Goal: Task Accomplishment & Management: Manage account settings

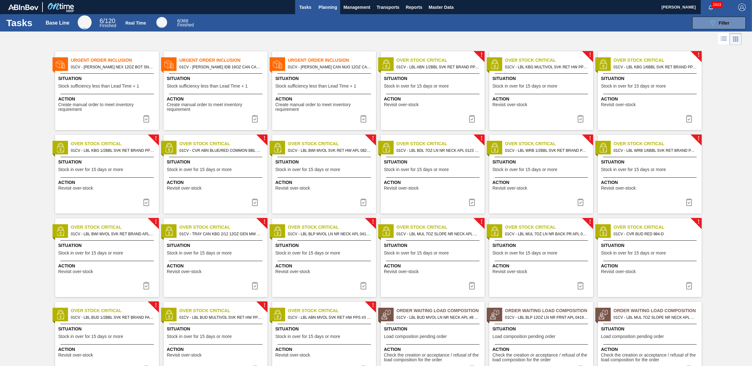
click at [335, 4] on span "Planning" at bounding box center [328, 7] width 19 height 8
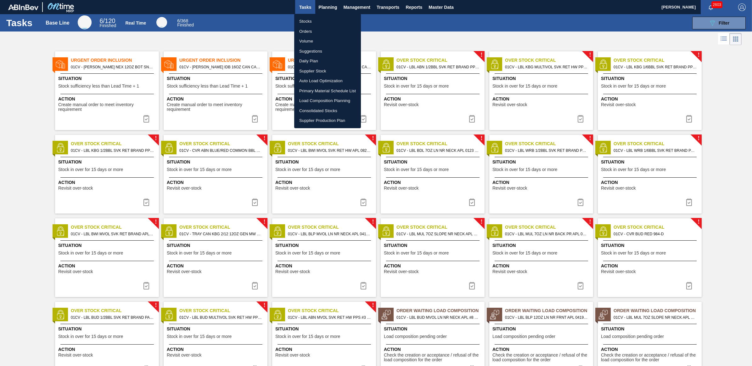
click at [319, 99] on li "Load Composition Planning" at bounding box center [327, 101] width 67 height 10
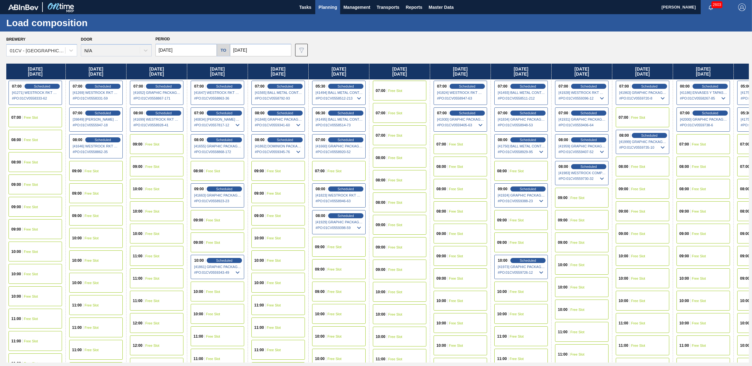
scroll to position [0, 127]
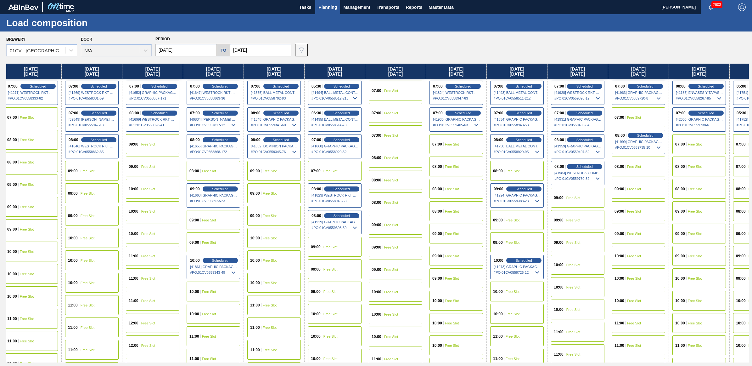
drag, startPoint x: 557, startPoint y: 73, endPoint x: 410, endPoint y: 77, distance: 146.8
click at [410, 77] on div "[DATE] 05:30 Scheduled [41099] BALL METAL CONTAINER GROUP - 0008221649 # PO : 0…" at bounding box center [377, 213] width 743 height 299
click at [590, 166] on span "Scheduled" at bounding box center [585, 166] width 18 height 4
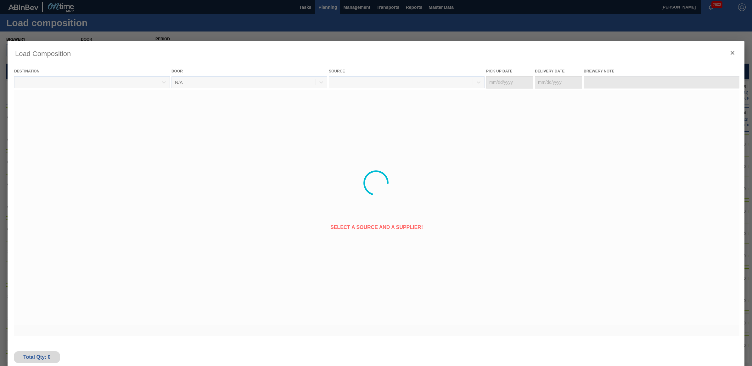
type Date "[DATE]"
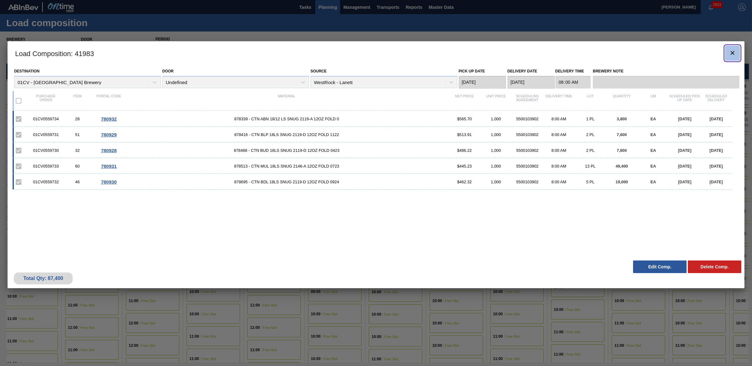
click at [736, 51] on icon "botão de ícone" at bounding box center [733, 53] width 8 height 8
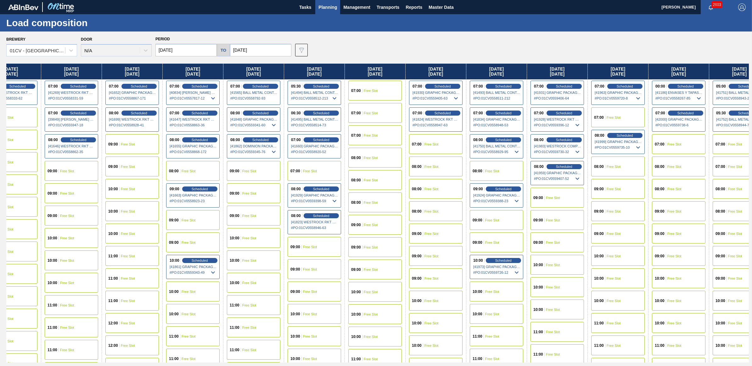
scroll to position [0, 148]
drag, startPoint x: 693, startPoint y: 308, endPoint x: 530, endPoint y: 318, distance: 163.7
click at [530, 318] on div "[DATE] 05:30 Scheduled [41099] BALL METAL CONTAINER GROUP - 0008221649 # PO : 0…" at bounding box center [377, 213] width 743 height 299
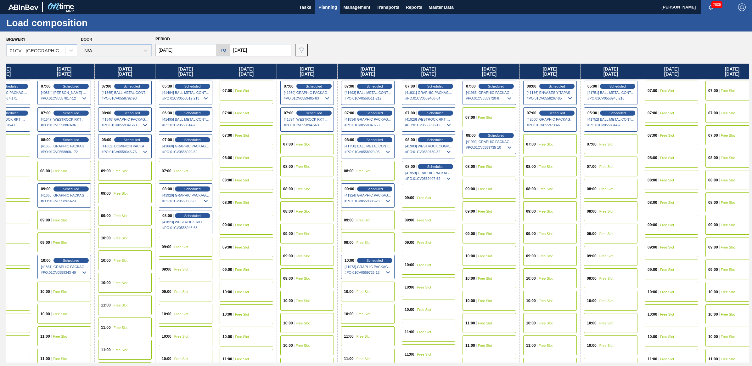
scroll to position [0, 276]
drag, startPoint x: 682, startPoint y: 198, endPoint x: 541, endPoint y: 208, distance: 141.7
click at [541, 208] on div "[DATE] 05:30 Scheduled [41099] BALL METAL CONTAINER GROUP - 0008221649 # PO : 0…" at bounding box center [377, 213] width 743 height 299
click at [438, 137] on div "Scheduled" at bounding box center [435, 140] width 39 height 6
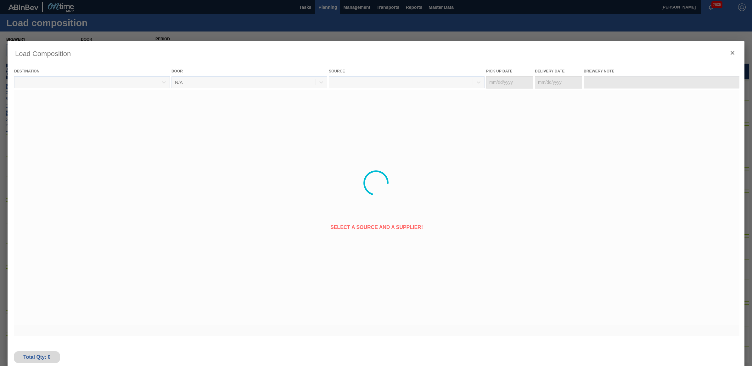
type Date "[DATE]"
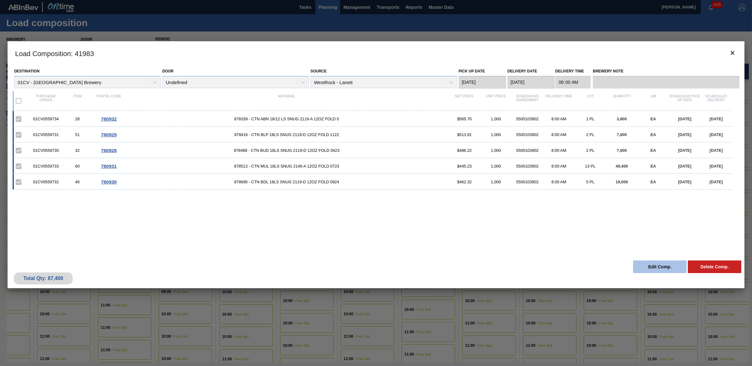
click at [651, 271] on button "Edit Comp." at bounding box center [660, 266] width 54 height 13
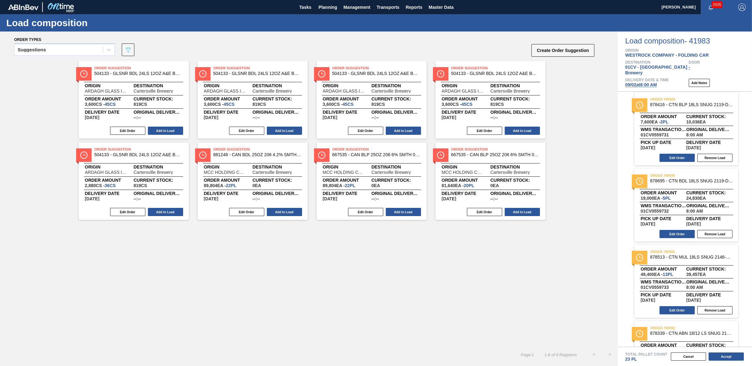
scroll to position [124, 0]
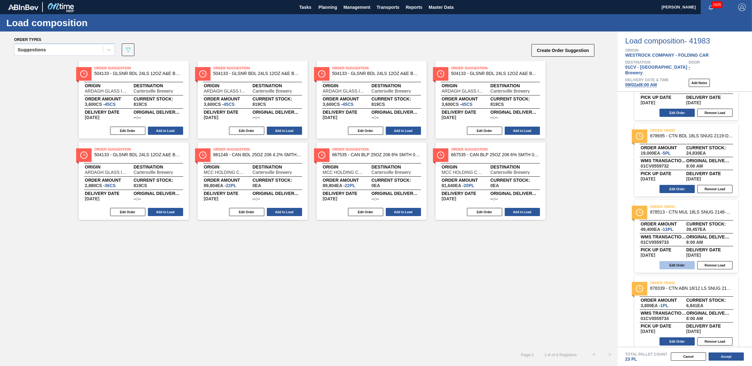
click at [680, 261] on button "Edit Order" at bounding box center [677, 265] width 35 height 8
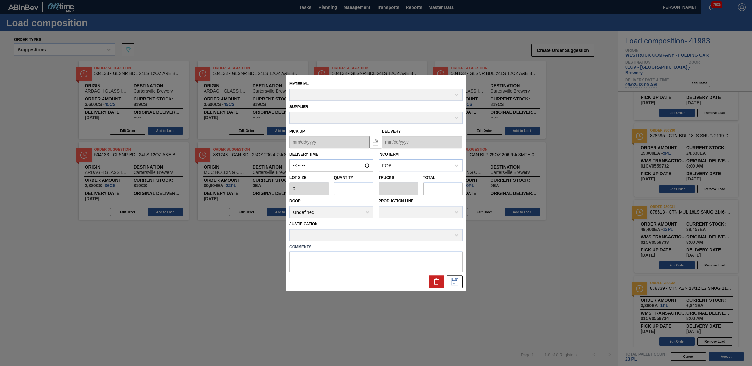
type input "08:00:00"
type input "3,800"
type input "13"
type input "0.542"
type input "49,400"
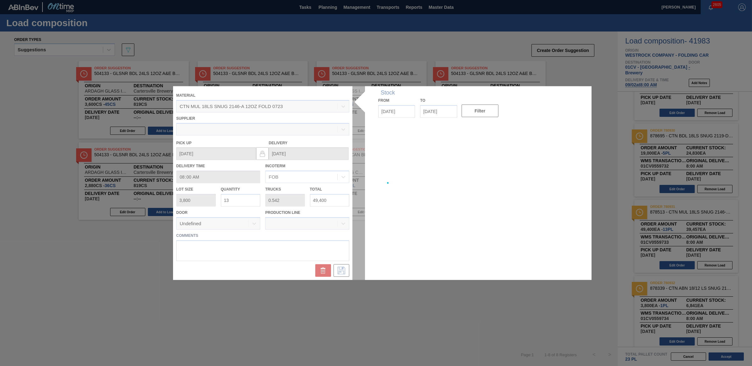
type up "[DATE]"
type input "[DATE]"
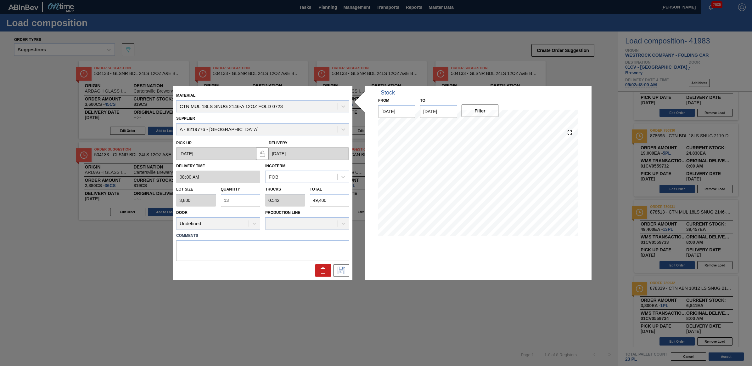
click at [208, 200] on div "Lot size 3,800 Quantity 13 Trucks 0.542 Total 49,400" at bounding box center [263, 194] width 178 height 23
type input "1"
type input "0.042"
type input "3,800"
type input "11"
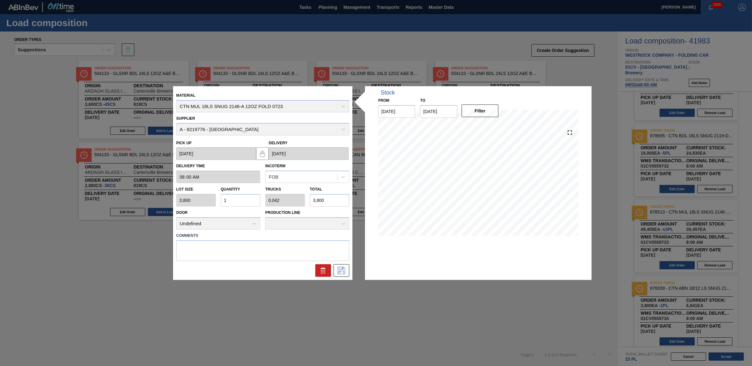
type input "0.458"
type input "41,800"
type input "11"
click at [346, 271] on icon at bounding box center [342, 270] width 10 height 8
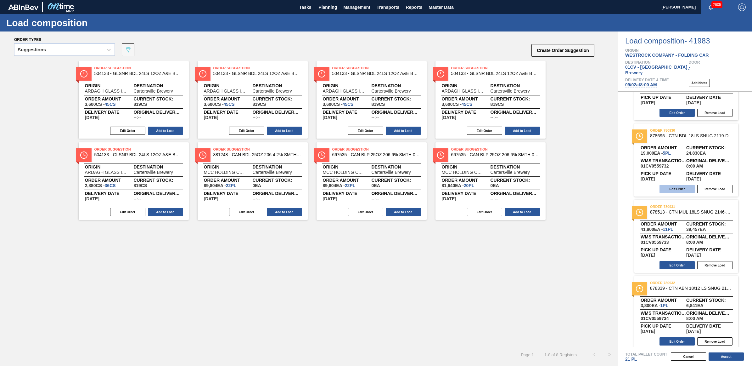
click at [683, 185] on button "Edit Order" at bounding box center [677, 189] width 35 height 8
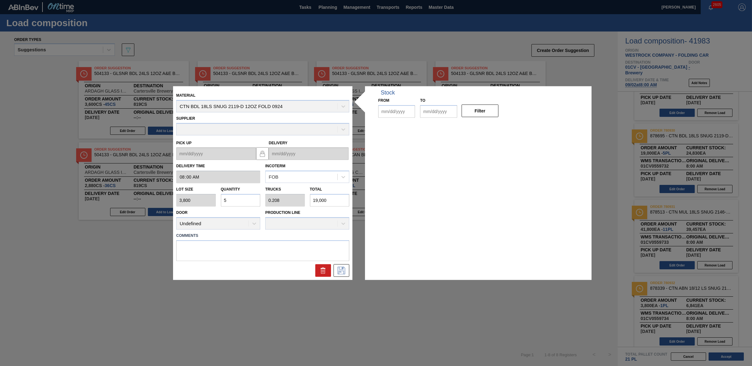
type input "08:00:00"
type input "3,800"
type input "5"
type input "0.208"
type input "19,000"
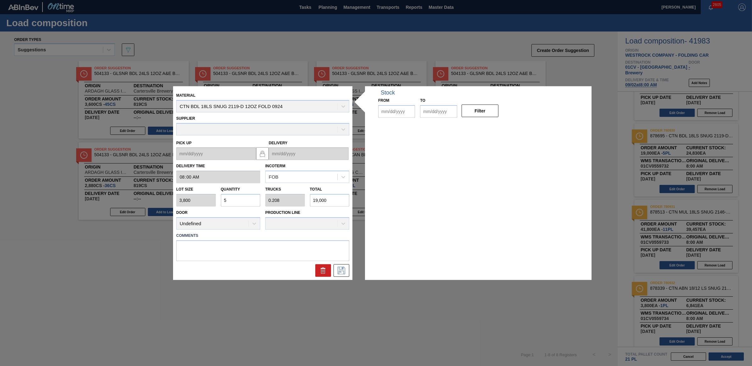
type up "[DATE]"
type input "[DATE]"
click at [222, 199] on input "5" at bounding box center [241, 200] width 40 height 13
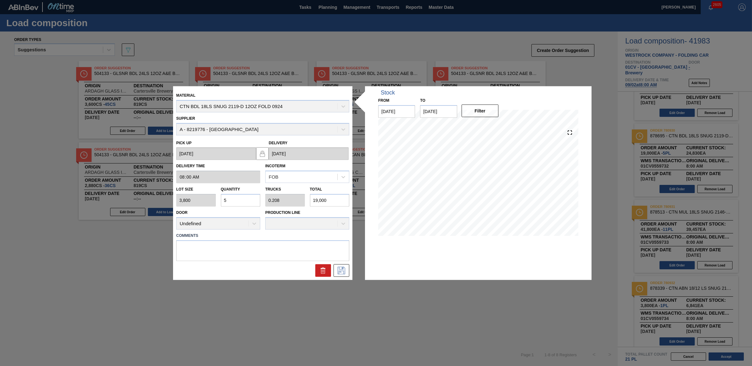
type input "4"
type input "0.167"
type input "15,200"
type input "4"
click at [343, 271] on icon at bounding box center [342, 270] width 10 height 8
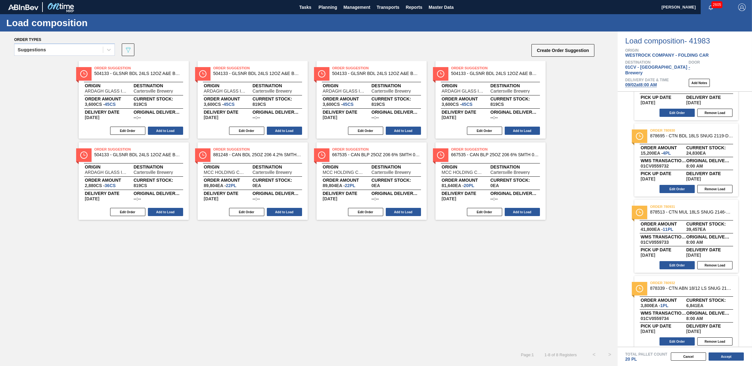
click at [722, 358] on button "Accept" at bounding box center [726, 356] width 35 height 8
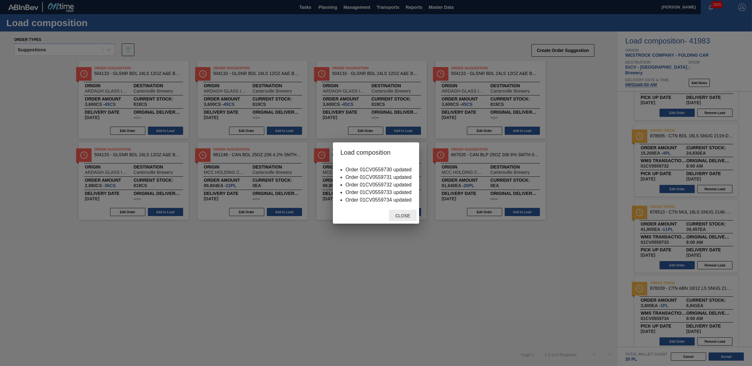
click at [407, 218] on span "Close" at bounding box center [402, 215] width 25 height 5
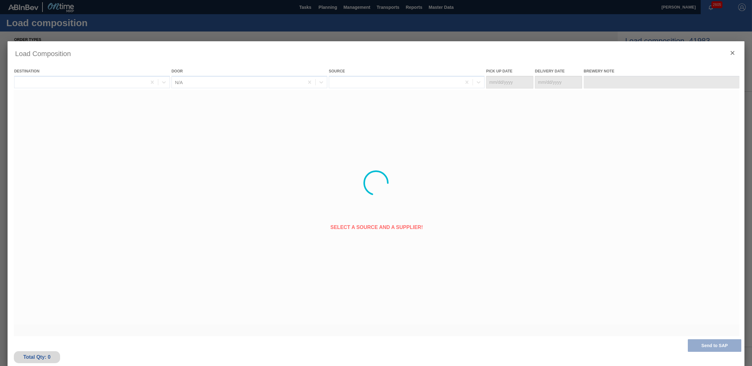
type Date "[DATE]"
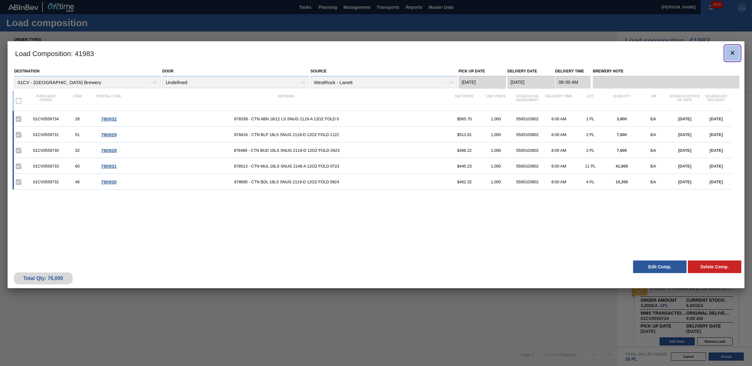
click at [734, 54] on icon "botão de ícone" at bounding box center [733, 53] width 4 height 4
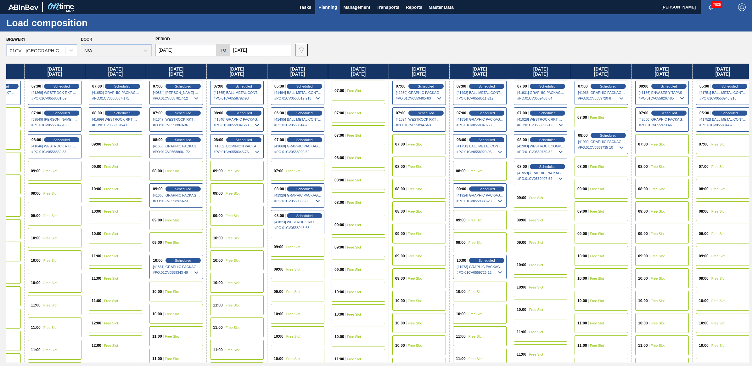
scroll to position [0, 167]
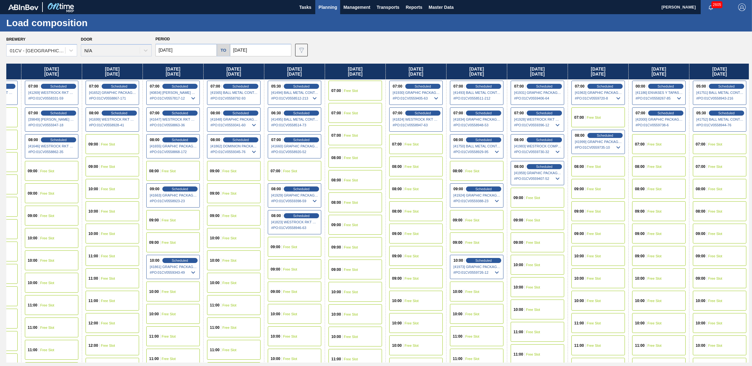
drag, startPoint x: 572, startPoint y: 72, endPoint x: 384, endPoint y: 79, distance: 188.1
click at [384, 79] on div "[DATE] 05:30 Scheduled [41099] BALL METAL CONTAINER GROUP - 0008221649 # PO : 0…" at bounding box center [377, 213] width 743 height 299
click at [610, 84] on span "Scheduled" at bounding box center [605, 86] width 18 height 4
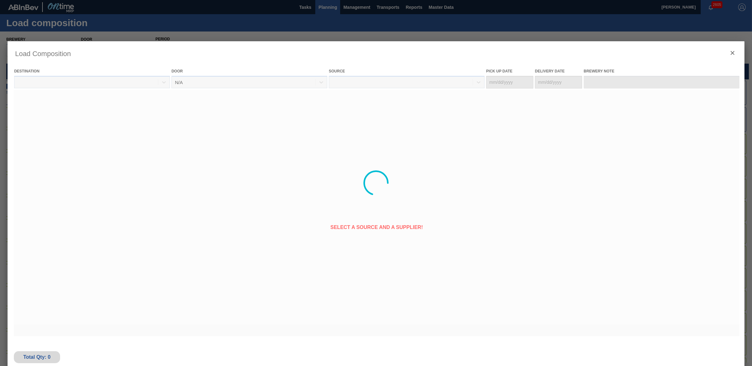
type Date "[DATE]"
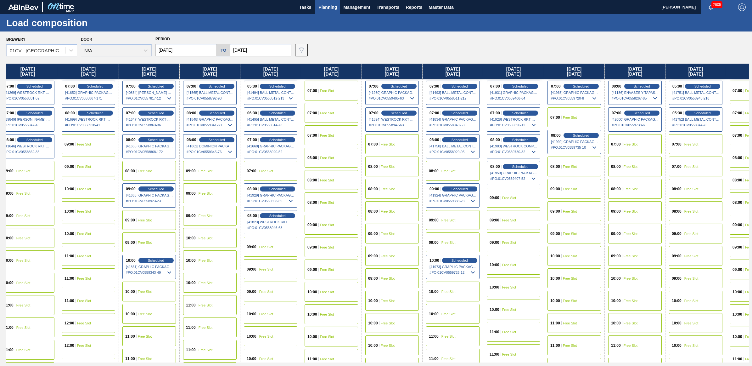
scroll to position [0, 207]
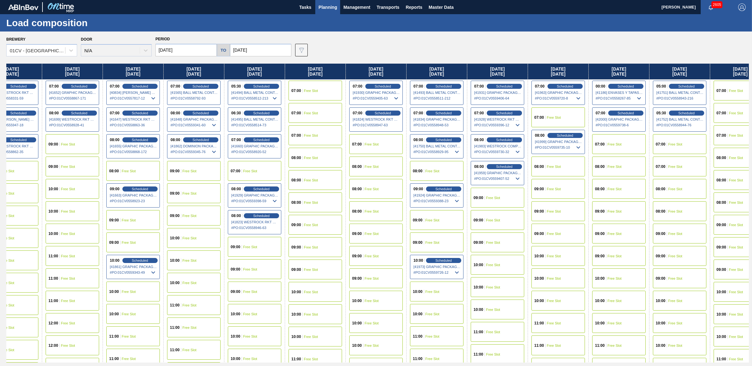
drag, startPoint x: 524, startPoint y: 70, endPoint x: 274, endPoint y: 79, distance: 250.1
click at [274, 79] on div "[DATE] 05:30 Scheduled [41099] BALL METAL CONTAINER GROUP - 0008221649 # PO : 0…" at bounding box center [377, 213] width 743 height 299
click at [505, 139] on span "Scheduled" at bounding box center [505, 140] width 18 height 4
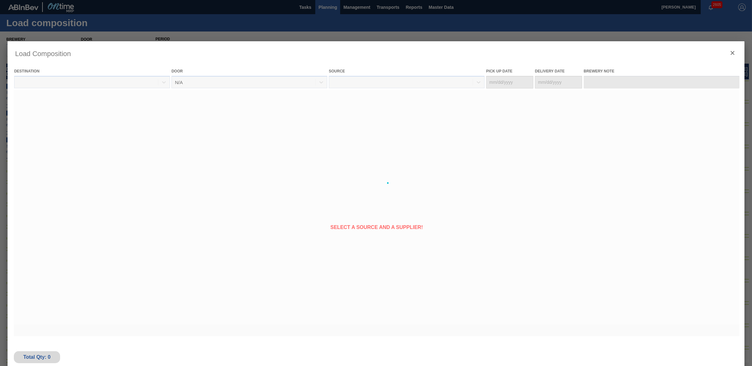
type Date "[DATE]"
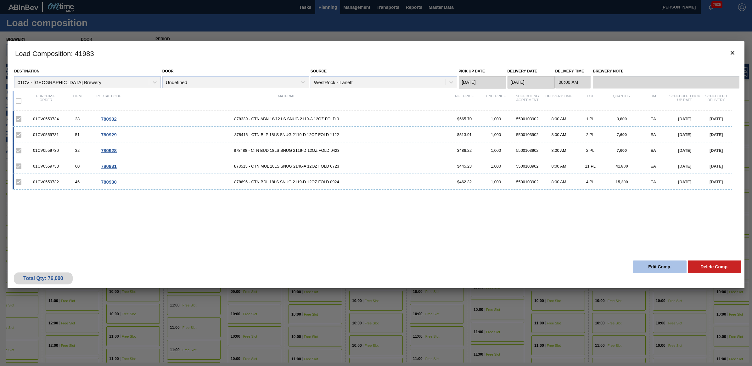
click at [647, 265] on button "Edit Comp." at bounding box center [660, 266] width 54 height 13
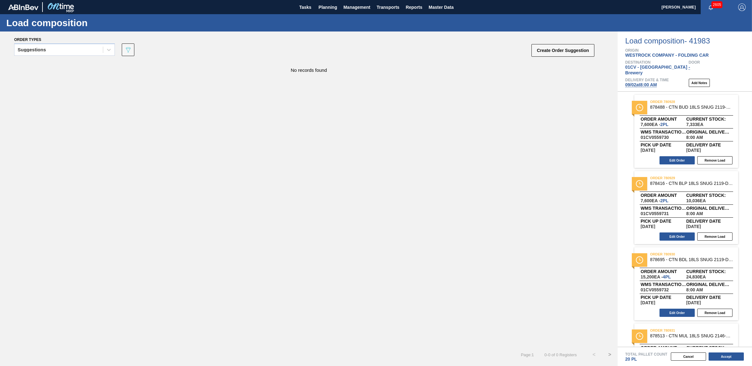
click at [635, 82] on span "09/02 at 8:00 AM" at bounding box center [642, 84] width 32 height 5
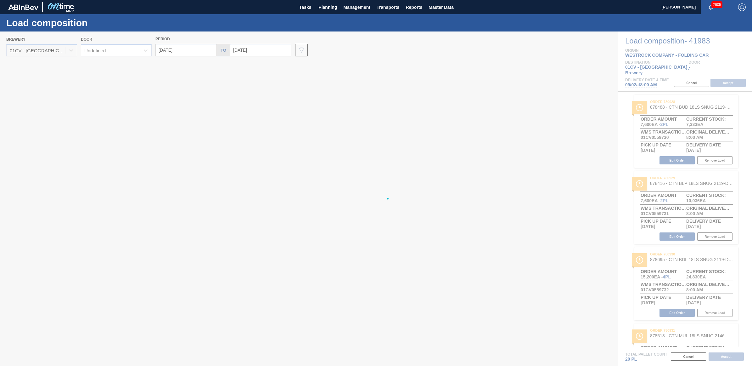
type input "[DATE]"
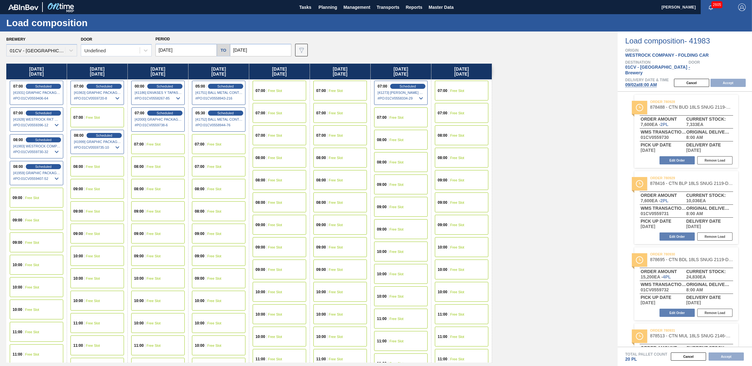
click at [175, 44] on input "[DATE]" at bounding box center [186, 50] width 61 height 13
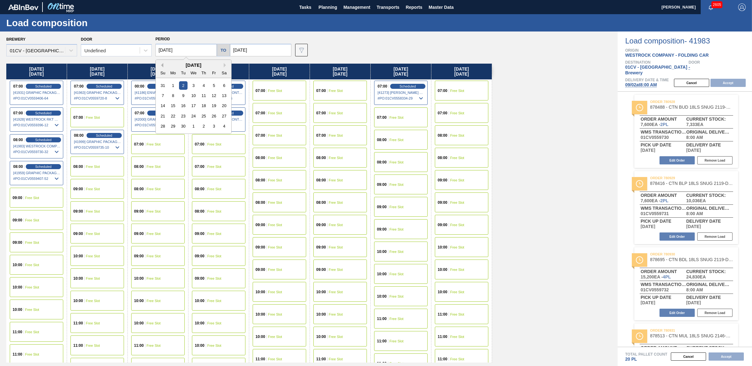
click at [161, 65] on button "Previous Month" at bounding box center [161, 65] width 4 height 4
click at [213, 137] on div "5" at bounding box center [214, 136] width 8 height 8
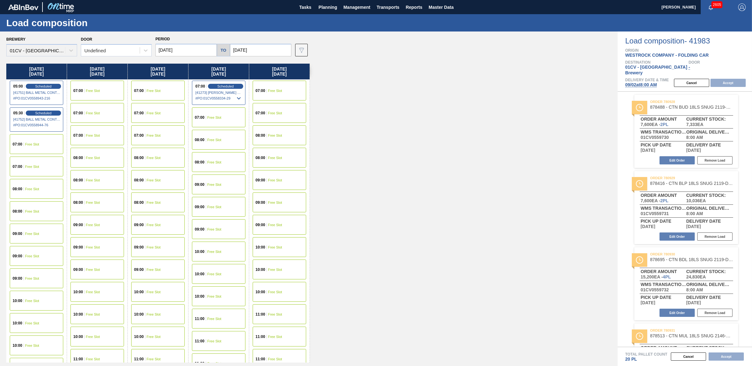
click at [167, 49] on input "[DATE]" at bounding box center [186, 50] width 61 height 13
click at [161, 64] on button "Previous Month" at bounding box center [161, 65] width 4 height 4
click at [213, 126] on div "29" at bounding box center [214, 126] width 8 height 8
type input "[DATE]"
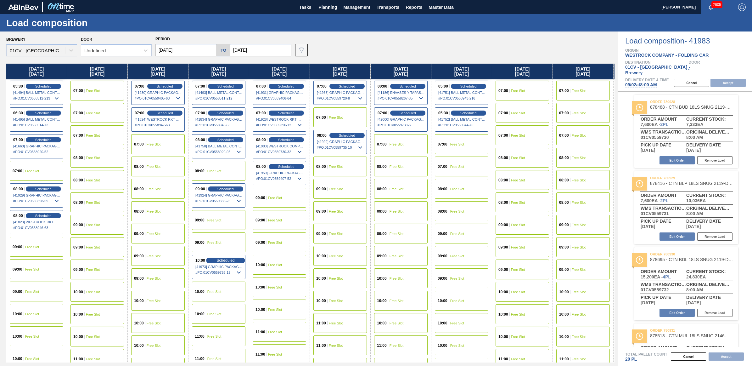
click at [34, 271] on span "Free Slot" at bounding box center [32, 269] width 14 height 4
click at [720, 79] on button "Accept" at bounding box center [728, 83] width 35 height 8
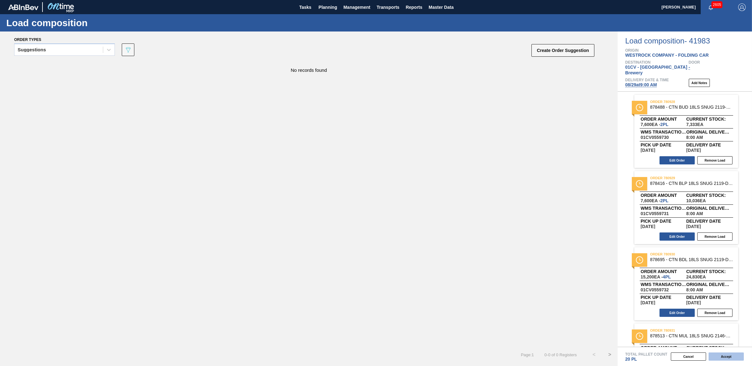
click at [727, 357] on button "Accept" at bounding box center [726, 356] width 35 height 8
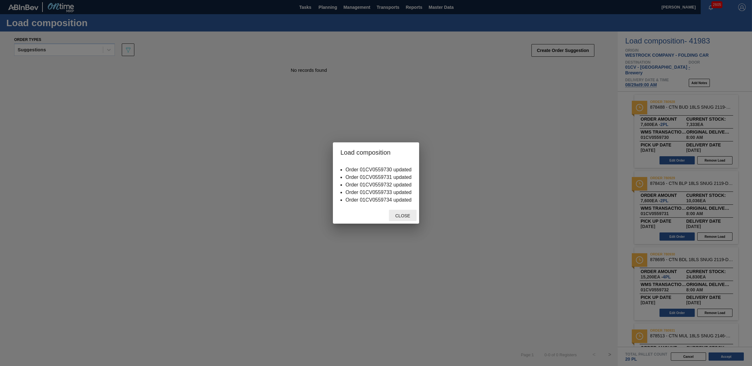
click at [400, 213] on span "Close" at bounding box center [402, 215] width 25 height 5
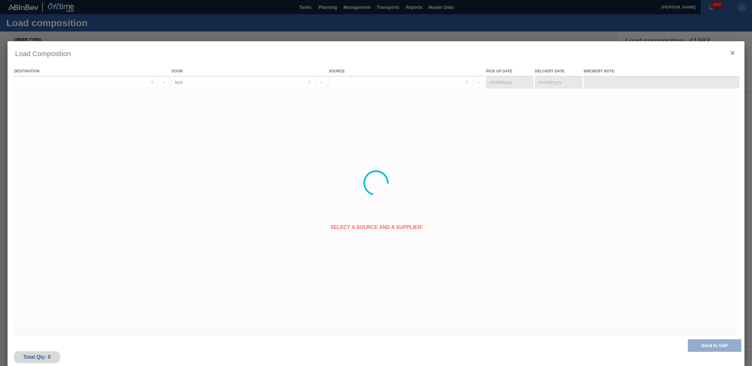
type Date "[DATE]"
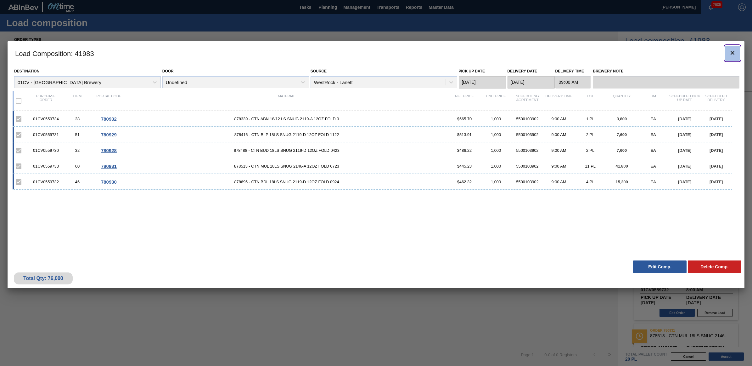
click at [734, 49] on icon "botão de ícone" at bounding box center [733, 53] width 8 height 8
